Goal: Find specific page/section: Find specific page/section

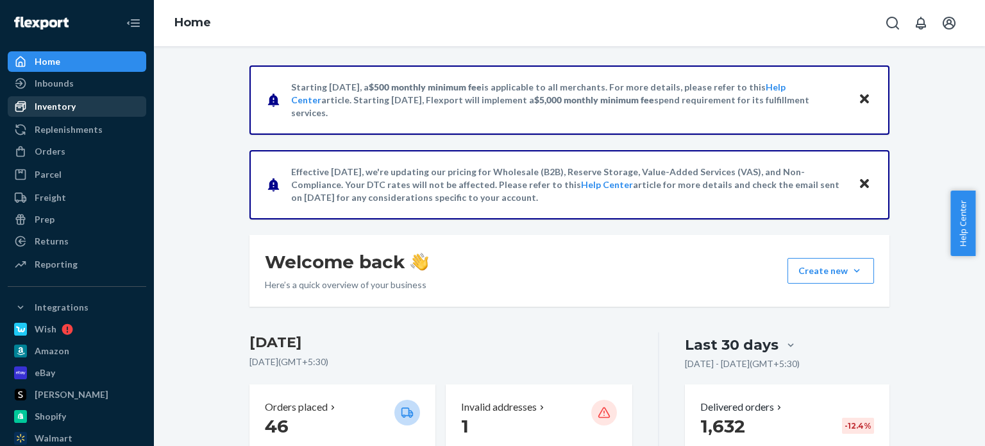
click at [64, 112] on div "Inventory" at bounding box center [55, 106] width 41 height 13
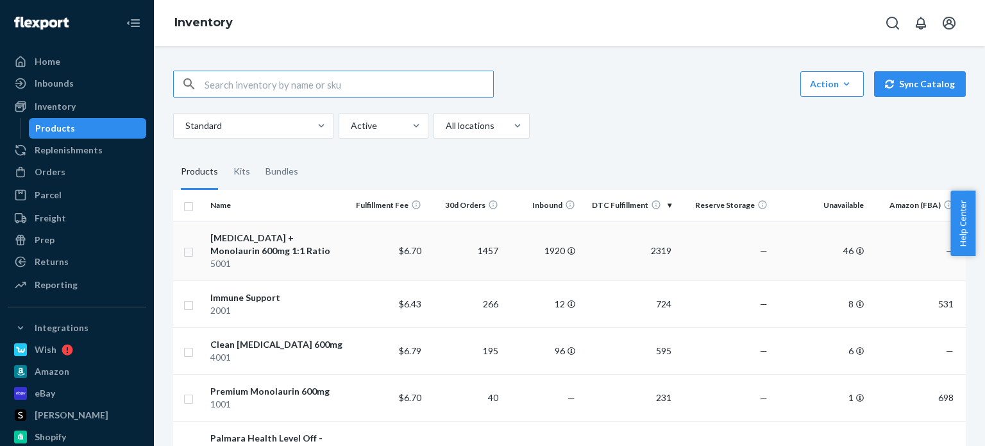
click at [285, 233] on div "[MEDICAL_DATA] + Monolaurin 600mg 1:1 Ratio" at bounding box center [277, 244] width 134 height 26
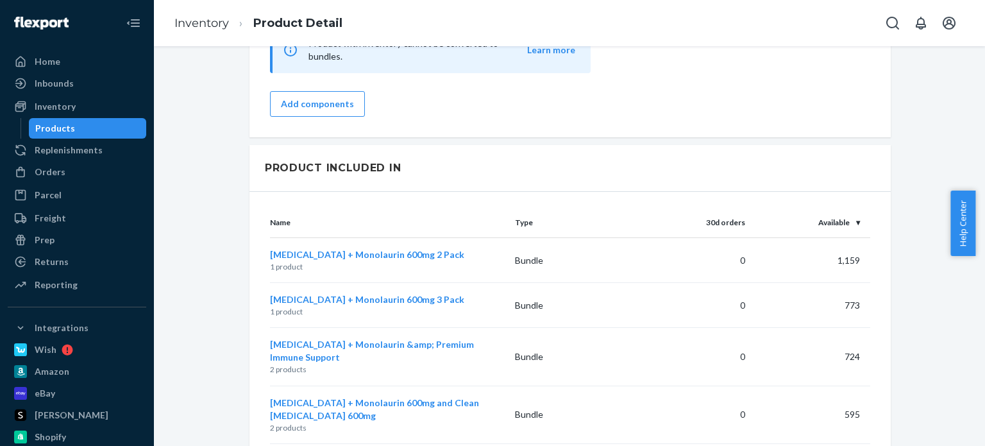
scroll to position [1090, 0]
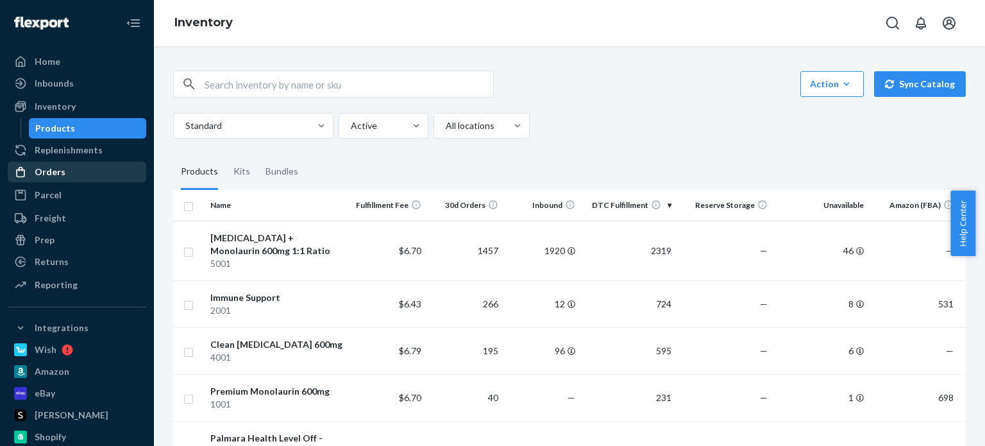
click at [46, 171] on div "Orders" at bounding box center [50, 171] width 31 height 13
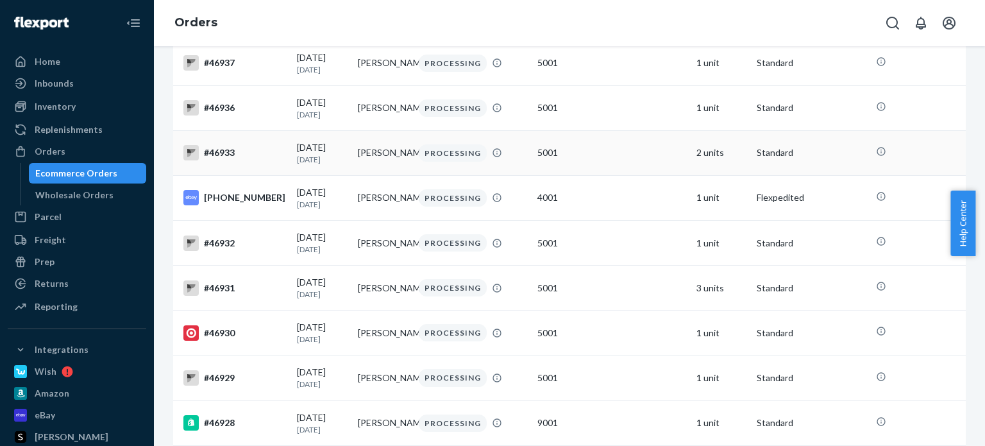
scroll to position [256, 0]
